Goal: Find specific page/section: Find specific page/section

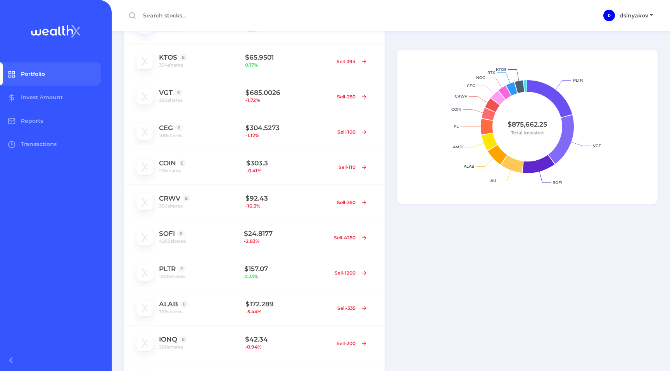
scroll to position [359, 0]
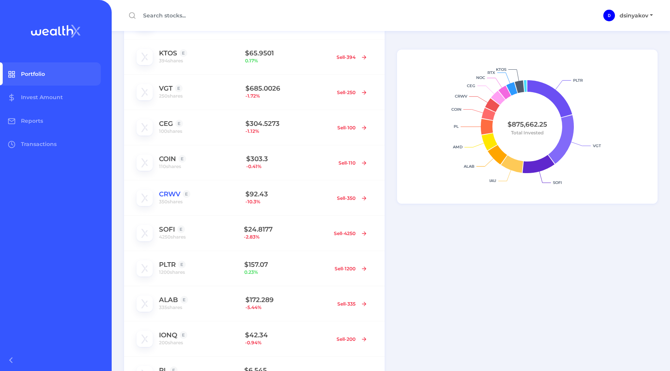
click at [170, 194] on link "CRWV" at bounding box center [169, 194] width 21 height 8
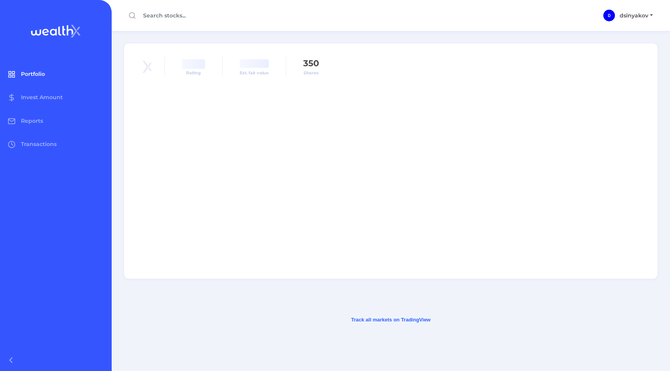
click at [31, 72] on span "Portfolio" at bounding box center [33, 74] width 24 height 7
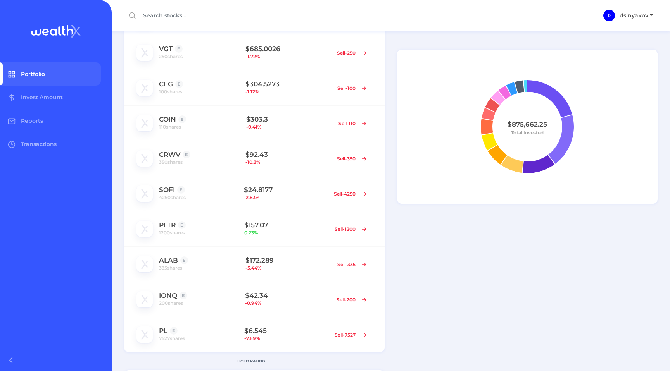
scroll to position [400, 0]
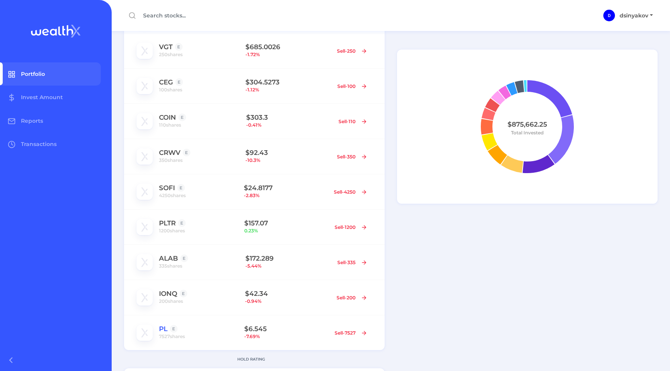
click at [161, 327] on link "PL" at bounding box center [163, 329] width 9 height 8
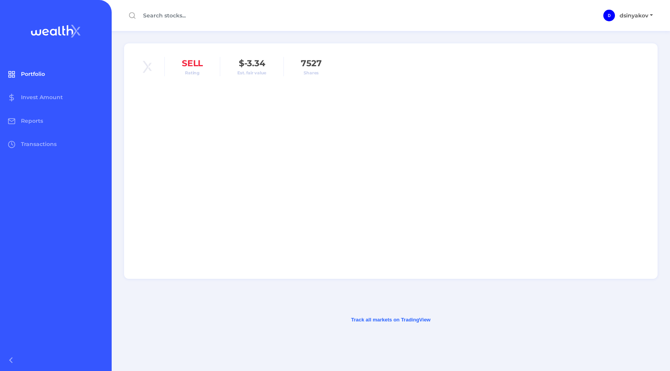
click at [43, 72] on span "Portfolio" at bounding box center [33, 74] width 24 height 7
